Goal: Communication & Community: Ask a question

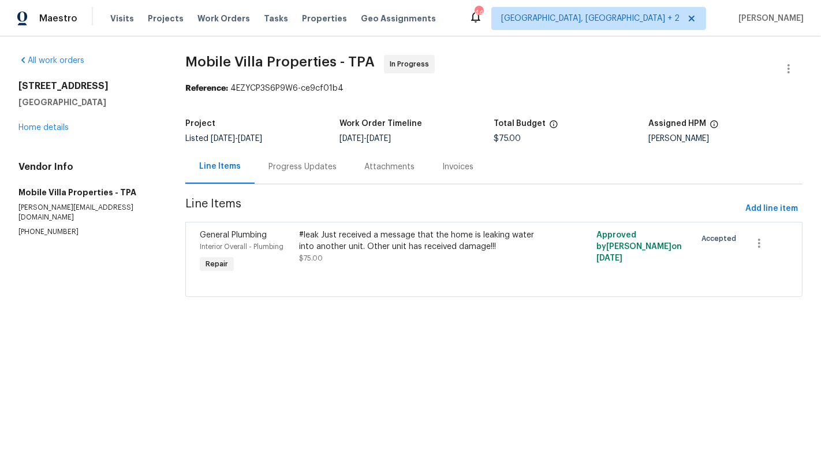
click at [299, 189] on section "Mobile Villa Properties - TPA In Progress Reference: 4EZYCP3S6P9W6-ce9cf01b4 Pr…" at bounding box center [493, 183] width 617 height 256
click at [289, 180] on div "Progress Updates" at bounding box center [303, 167] width 96 height 34
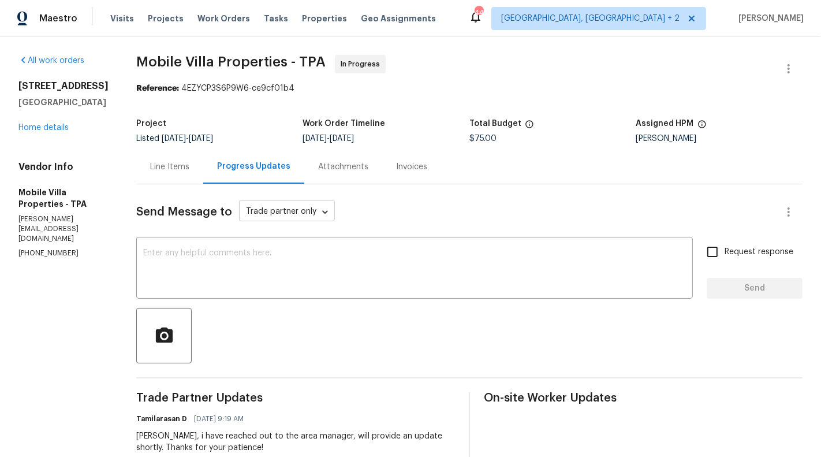
scroll to position [38, 0]
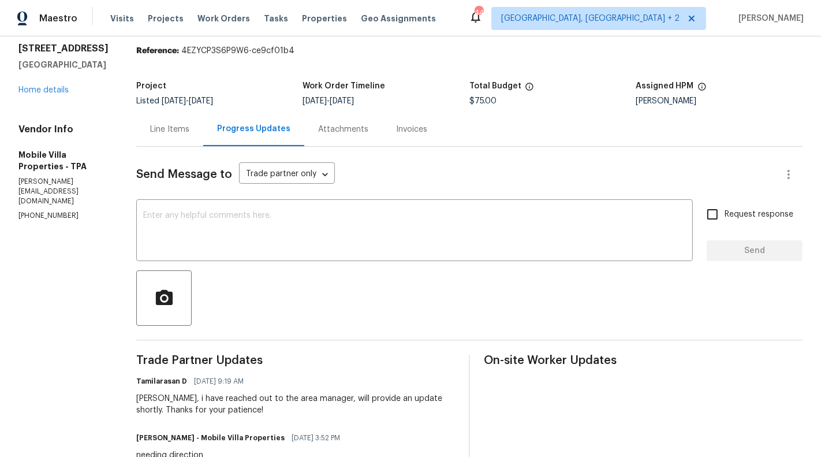
click at [169, 129] on div "Line Items" at bounding box center [169, 130] width 39 height 12
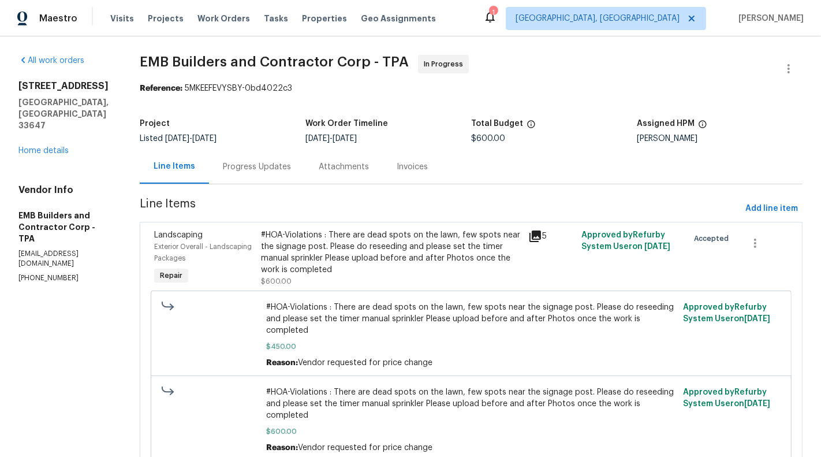
scroll to position [27, 0]
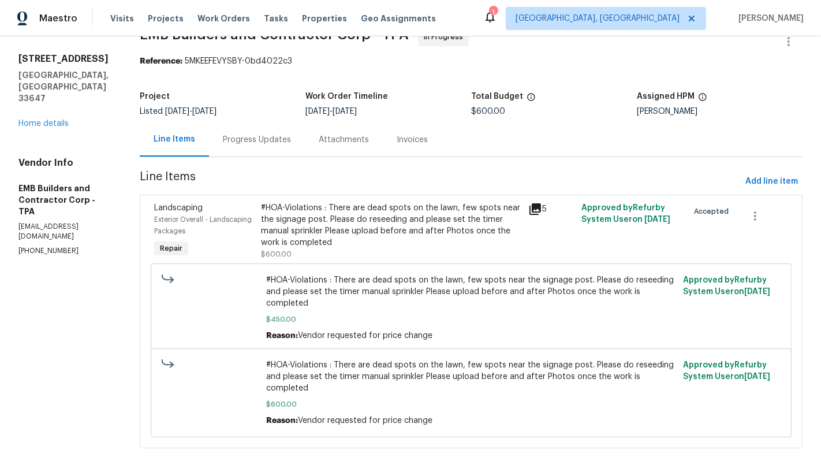
click at [281, 123] on div "Progress Updates" at bounding box center [257, 139] width 96 height 34
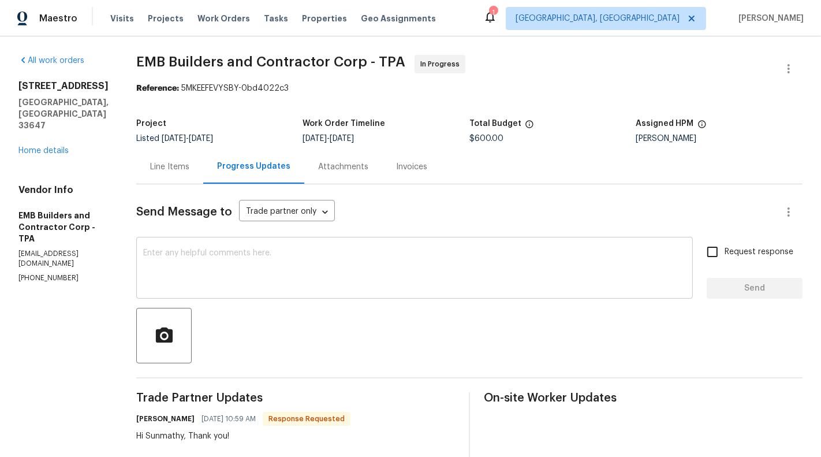
click at [323, 268] on textarea at bounding box center [414, 269] width 543 height 40
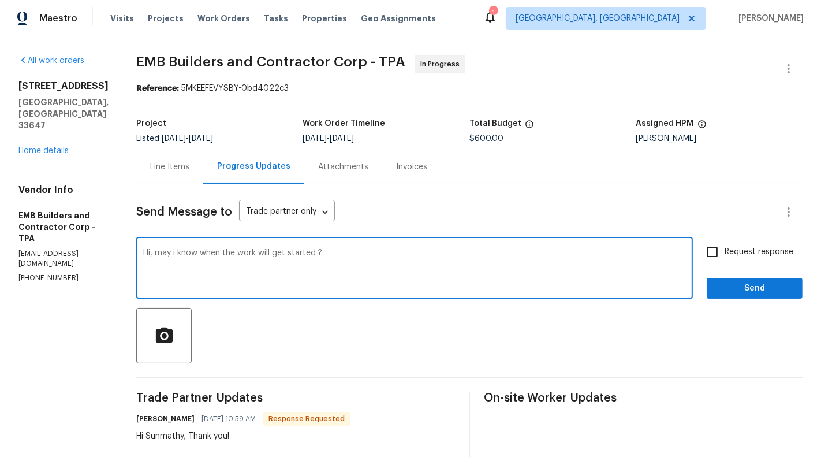
type textarea "Hi, may i know when the work will get started ?"
click at [758, 251] on span "Request response" at bounding box center [759, 252] width 69 height 12
click at [725, 251] on input "Request response" at bounding box center [713, 252] width 24 height 24
checkbox input "true"
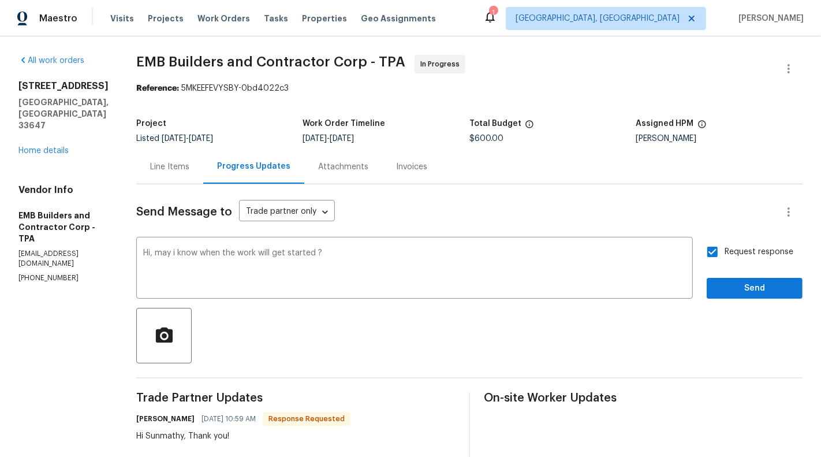
click at [757, 270] on div "Request response Send" at bounding box center [755, 269] width 96 height 59
click at [756, 294] on span "Send" at bounding box center [754, 288] width 77 height 14
